Goal: Task Accomplishment & Management: Manage account settings

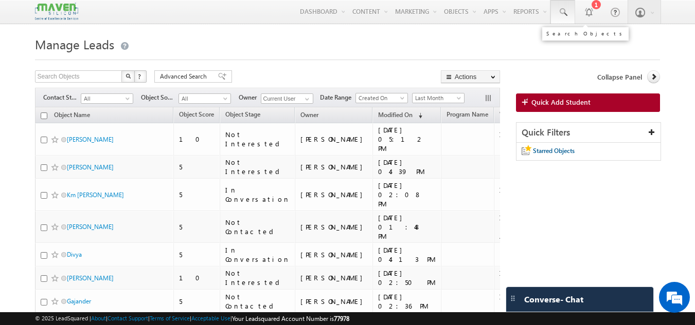
click at [564, 11] on span at bounding box center [562, 12] width 10 height 10
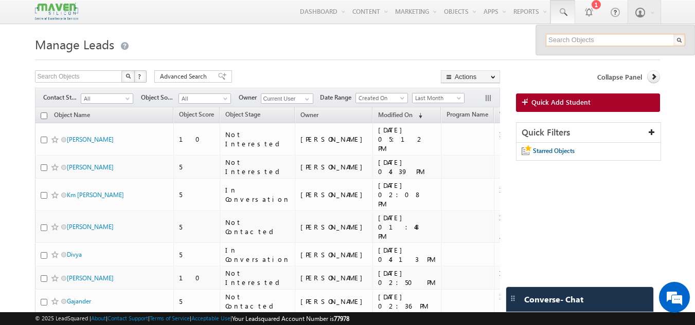
paste input "7029298951"
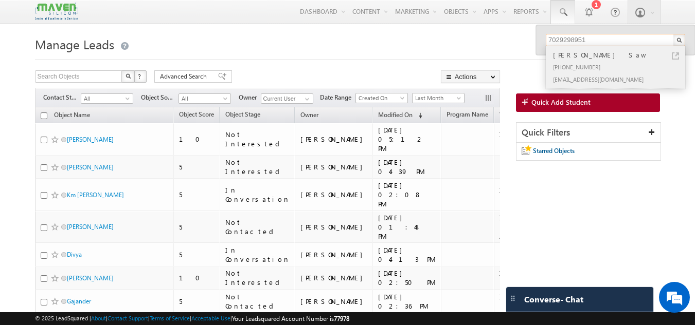
type input "7029298951"
click at [575, 61] on div "[PHONE_NUMBER]" at bounding box center [620, 67] width 138 height 12
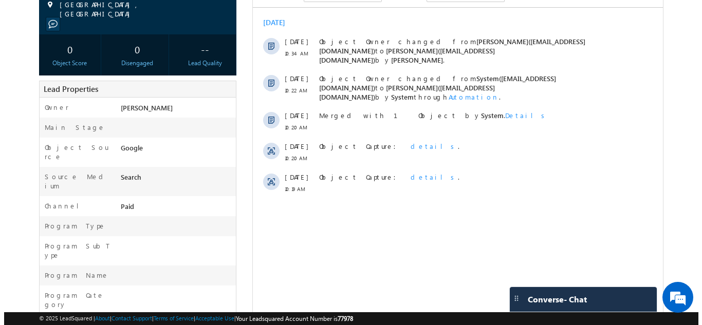
scroll to position [103, 0]
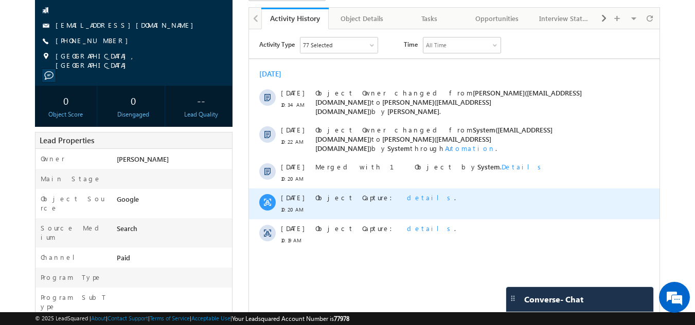
click at [407, 193] on span "details" at bounding box center [430, 197] width 47 height 9
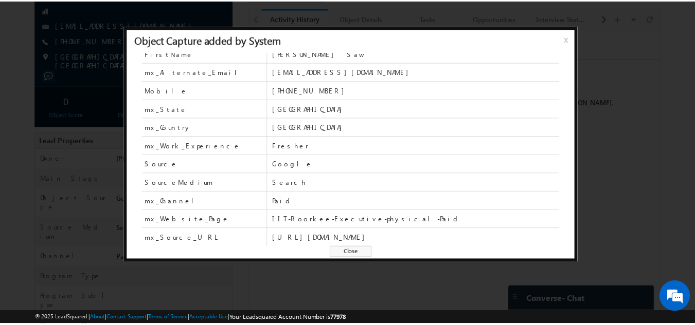
scroll to position [45, 0]
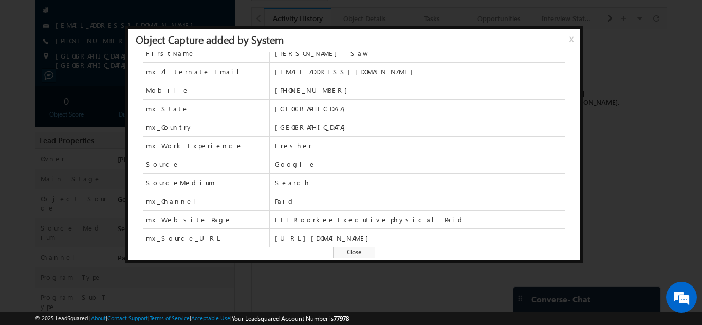
click at [570, 38] on span "x" at bounding box center [574, 42] width 8 height 19
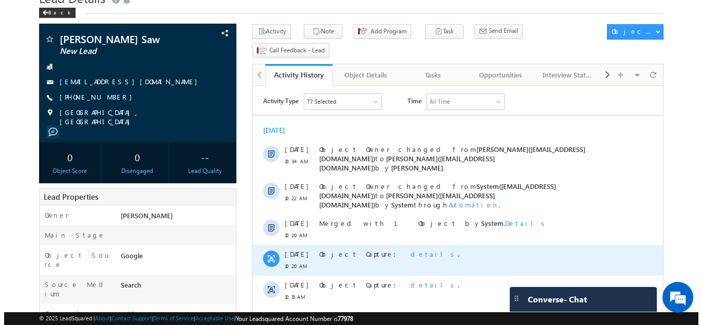
scroll to position [0, 0]
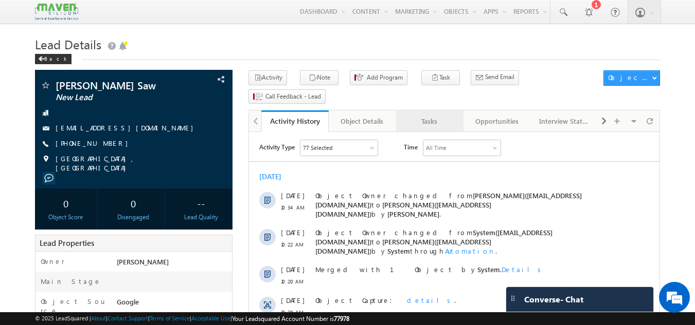
click at [431, 115] on div "Tasks" at bounding box center [429, 121] width 50 height 12
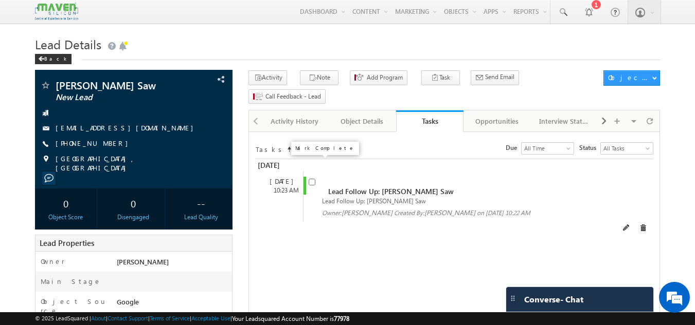
click at [315, 179] on input "checkbox" at bounding box center [311, 182] width 7 height 7
checkbox input "false"
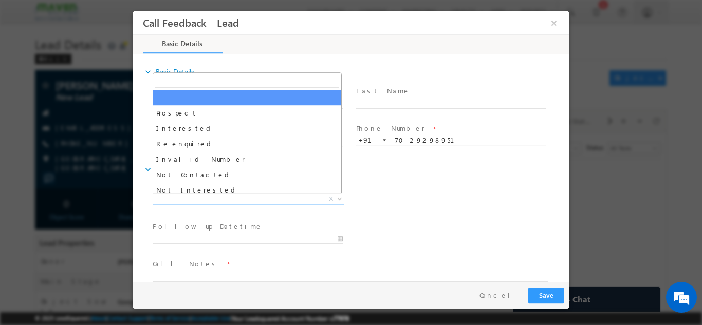
click at [278, 198] on span "X" at bounding box center [249, 199] width 192 height 10
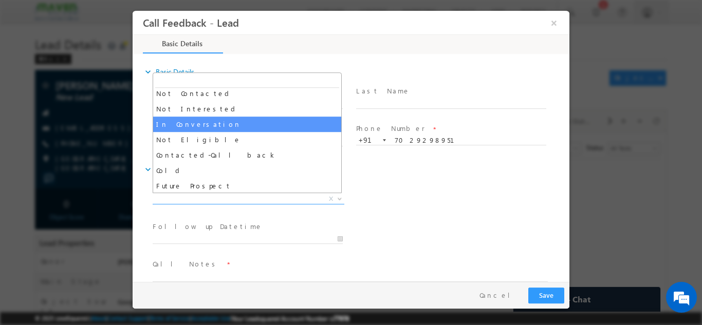
scroll to position [98, 0]
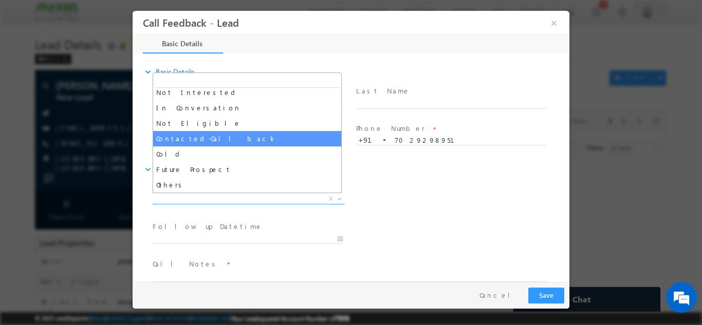
select select "Contacted-Call back"
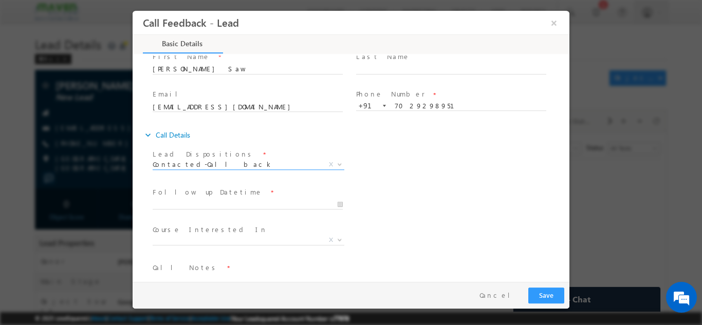
scroll to position [51, 0]
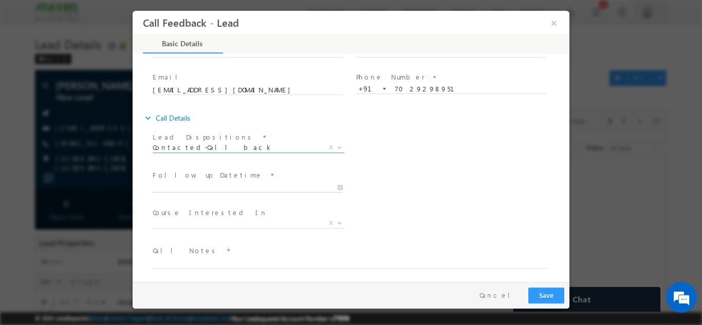
type input "09/10/2025 10:49 AM"
click at [194, 186] on input "09/10/2025 10:49 AM" at bounding box center [248, 187] width 190 height 10
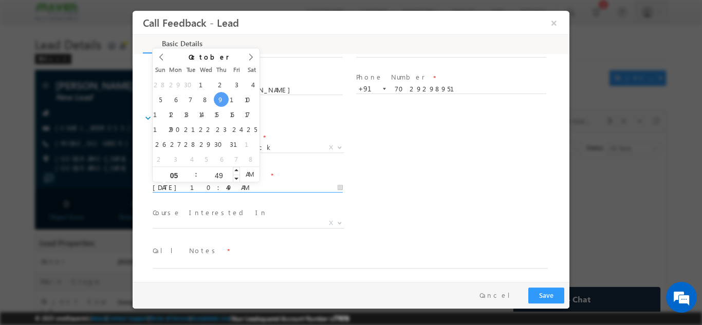
type input "05"
type input "09/10/2025 5:49 AM"
click at [224, 178] on input "49" at bounding box center [218, 175] width 43 height 7
type input "00"
type input "09/10/2025 5:00 PM"
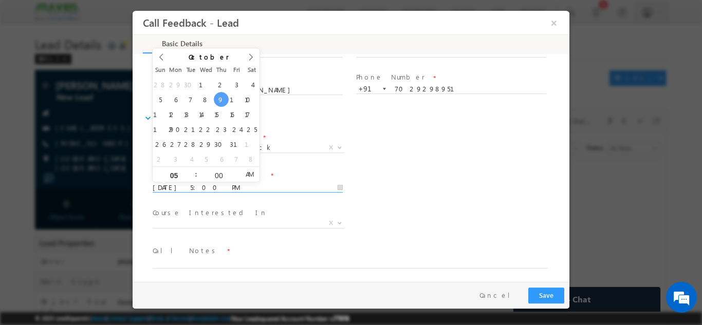
click at [251, 174] on span "AM" at bounding box center [249, 173] width 19 height 15
click at [435, 210] on div "Course Interested In * Executive M.Tech in VLSI Design Advanced VLSI Design & V…" at bounding box center [360, 224] width 419 height 38
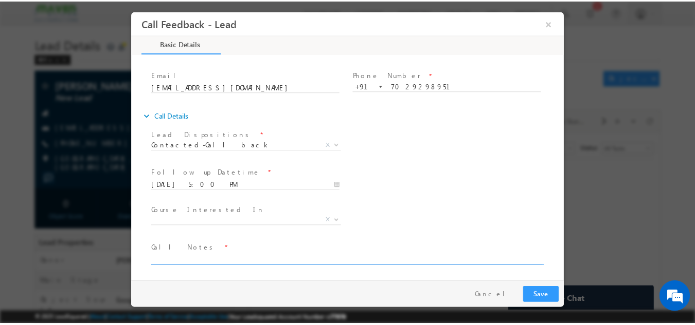
scroll to position [54, 0]
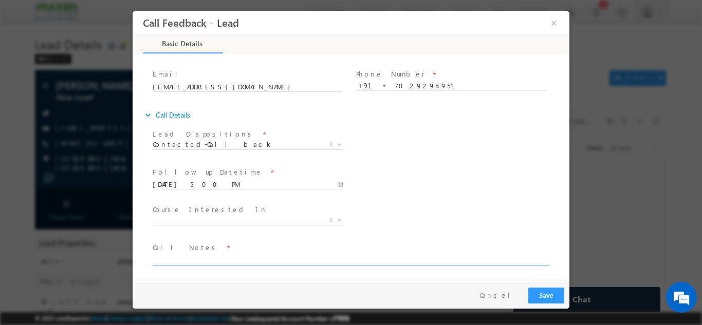
click at [204, 254] on textarea at bounding box center [350, 259] width 395 height 12
type textarea "busy, call back."
click at [546, 296] on button "Save" at bounding box center [546, 295] width 36 height 16
